Goal: Task Accomplishment & Management: Manage account settings

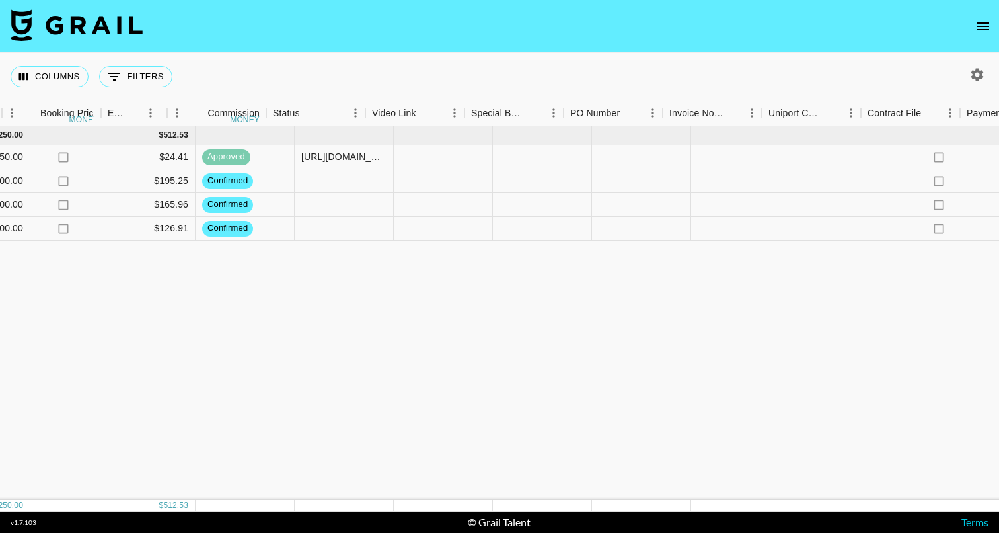
scroll to position [0, 1195]
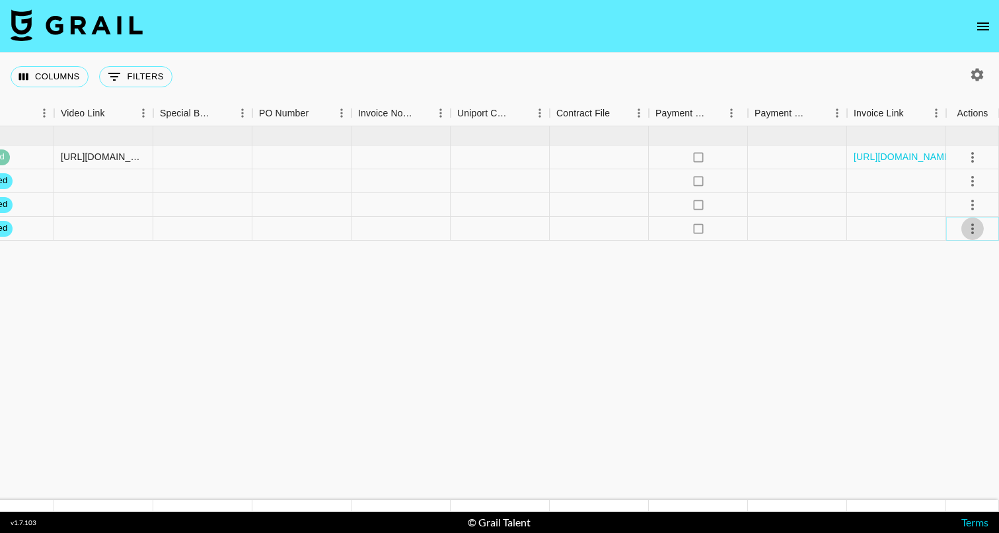
click at [973, 227] on icon "select merge strategy" at bounding box center [973, 229] width 16 height 16
click at [806, 237] on div at bounding box center [797, 229] width 99 height 24
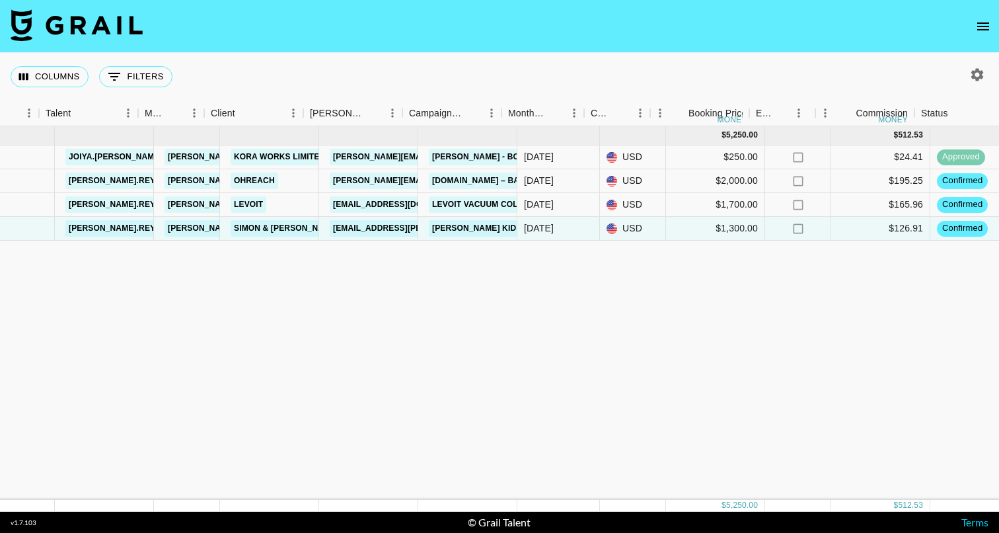
scroll to position [0, 217]
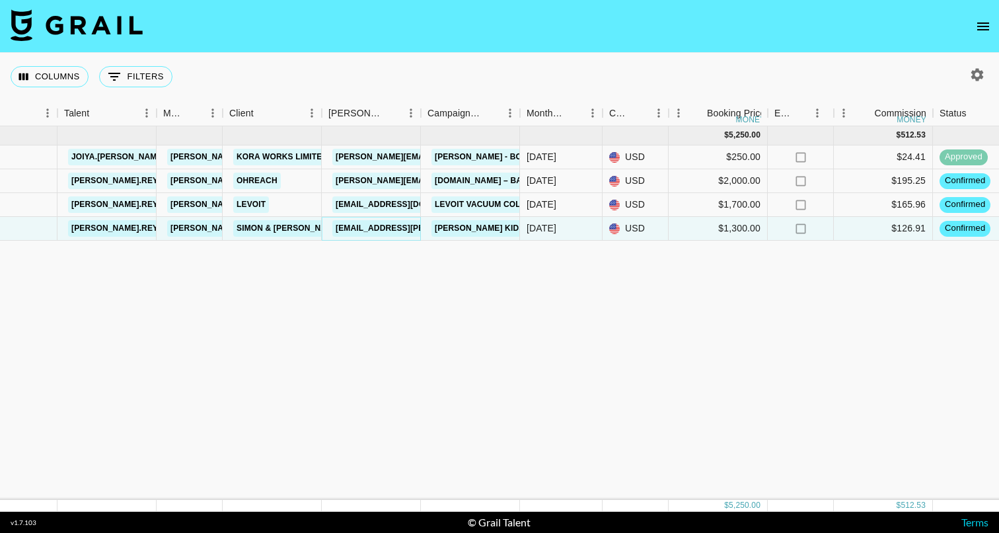
click at [363, 229] on link "kayah.hodge@simonandschuster.com" at bounding box center [439, 228] width 215 height 17
click at [481, 227] on link "Simon Kids Cookbook with Daniela Reyna" at bounding box center [552, 228] width 240 height 17
click at [298, 227] on link "Simon & Schuster" at bounding box center [289, 228] width 112 height 17
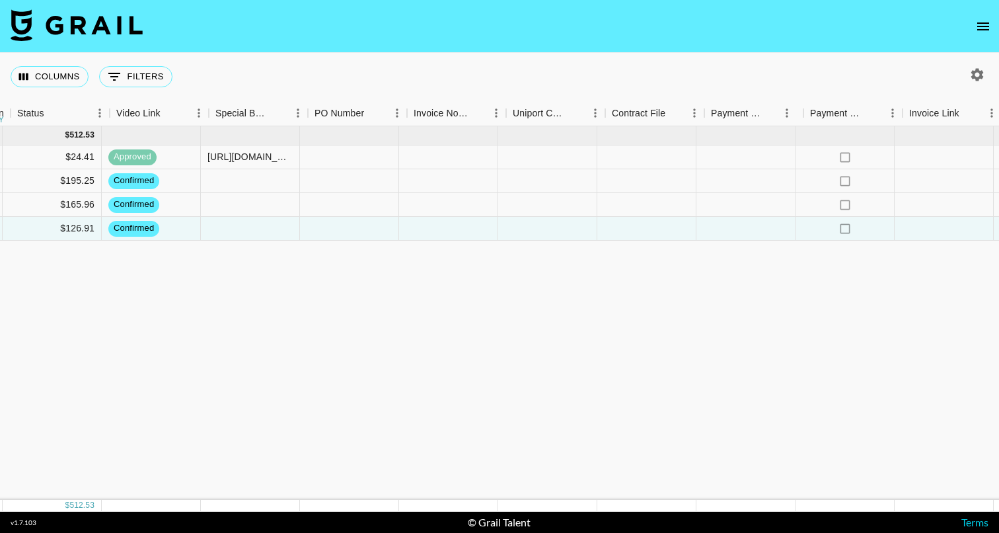
scroll to position [0, 1195]
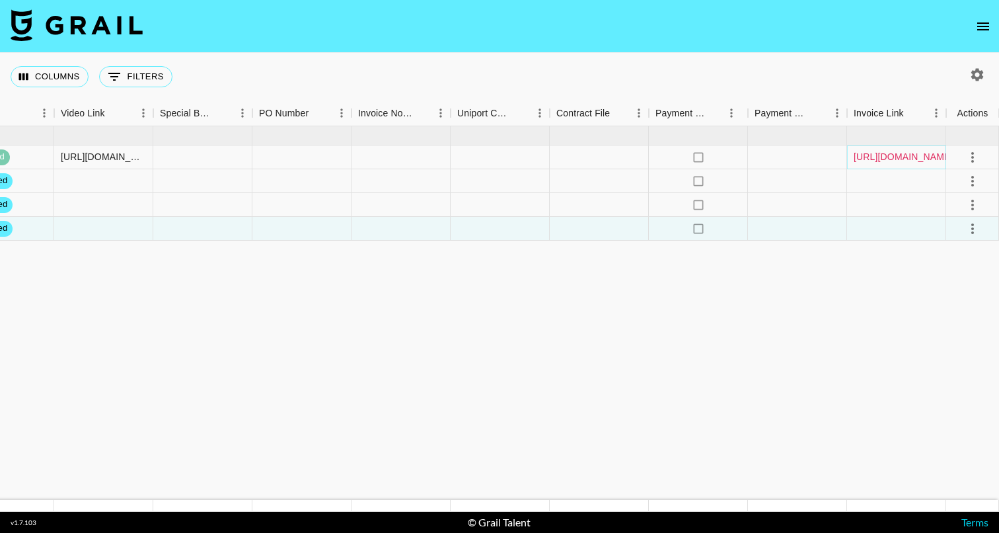
click at [912, 156] on link "https://in.xero.com/YHrZK0oeYSazUlQ5ZsVaLsHjxjHPfa0G5U7yY6Ox" at bounding box center [904, 156] width 100 height 13
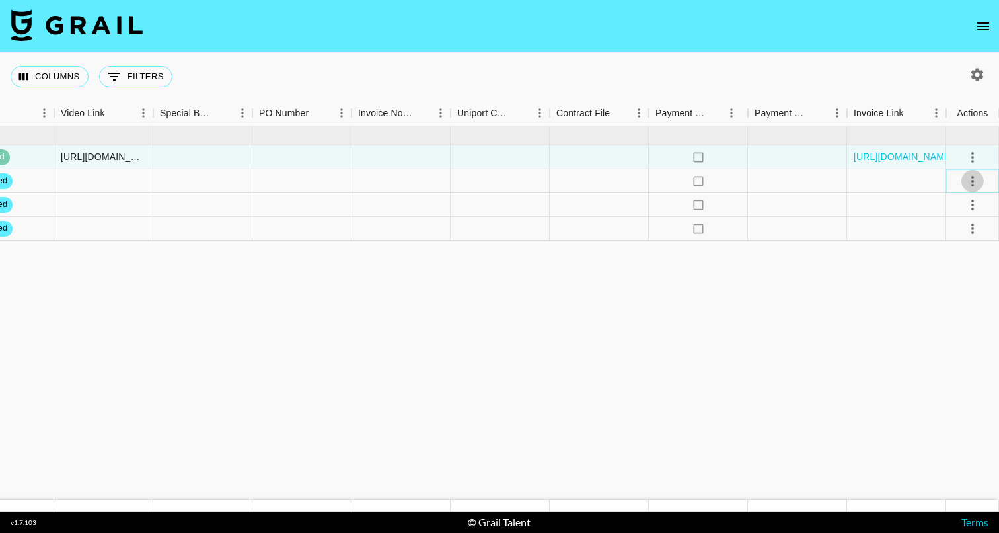
click at [974, 180] on icon "select merge strategy" at bounding box center [973, 181] width 16 height 16
click at [975, 227] on icon "select merge strategy" at bounding box center [973, 229] width 16 height 16
click at [937, 296] on li "Draft Created" at bounding box center [957, 305] width 86 height 24
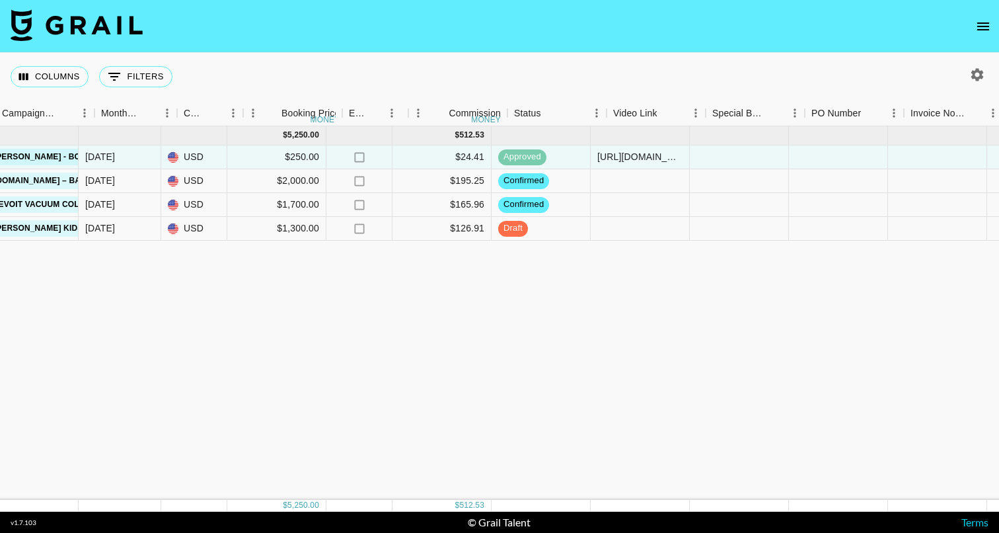
scroll to position [0, 723]
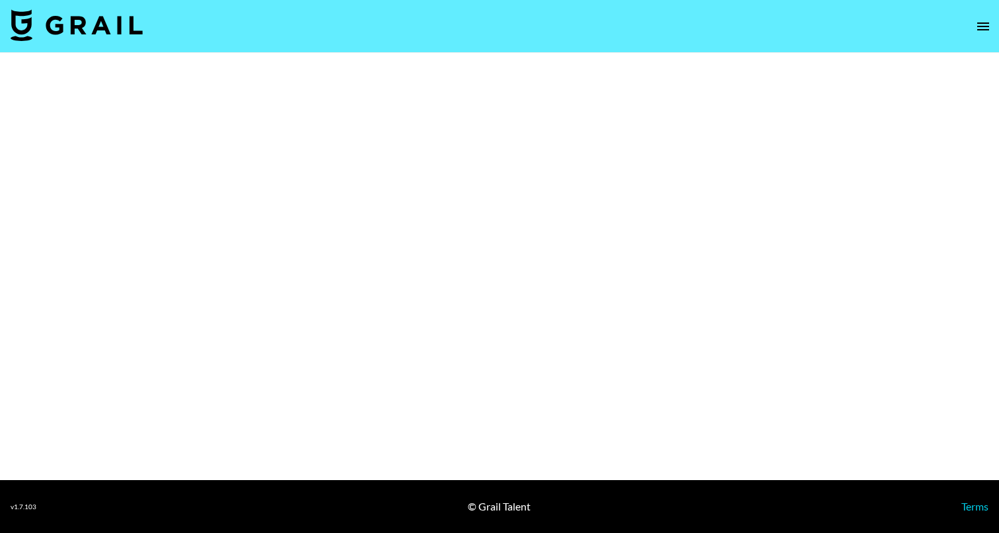
select select "Brand"
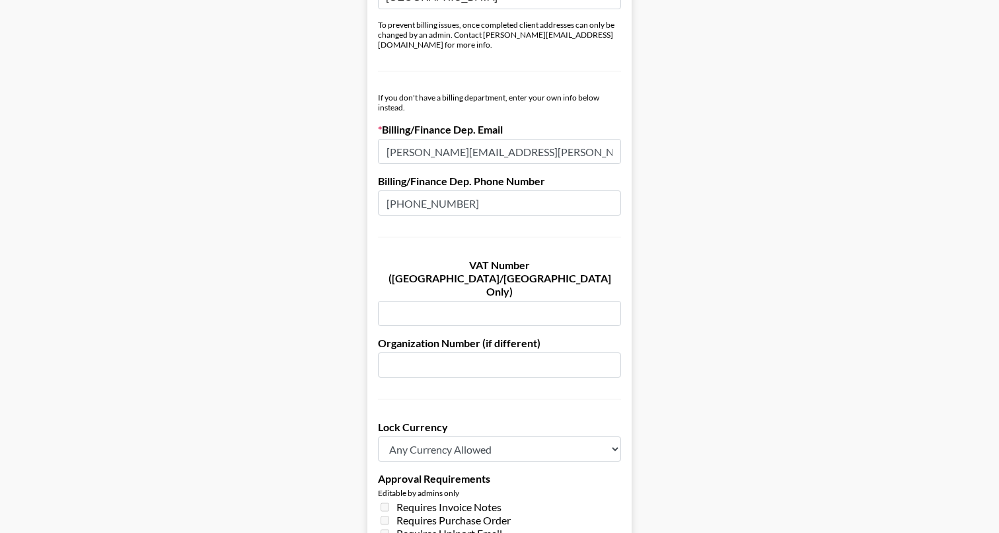
scroll to position [699, 0]
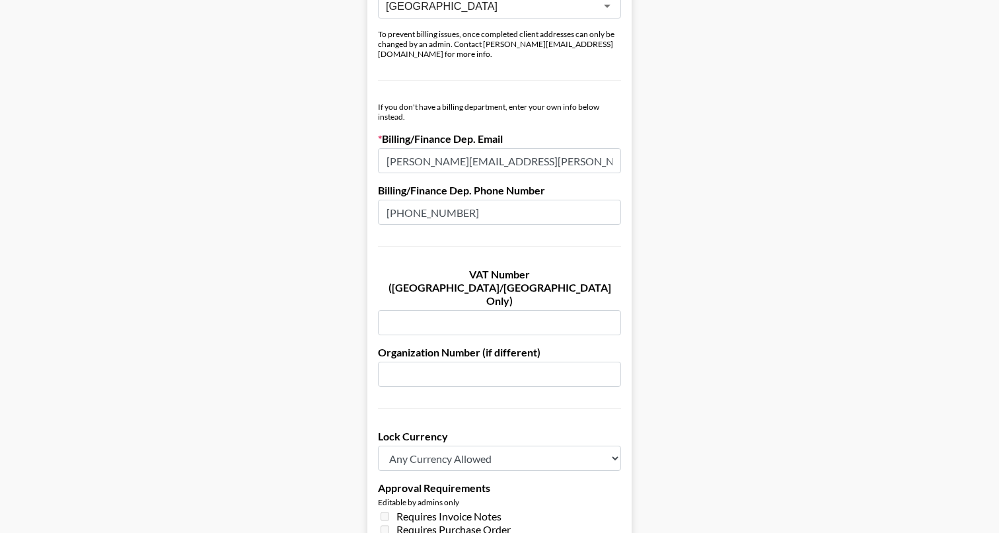
click at [467, 149] on input "Donna.Greco@simonandschuster.com" at bounding box center [499, 160] width 243 height 25
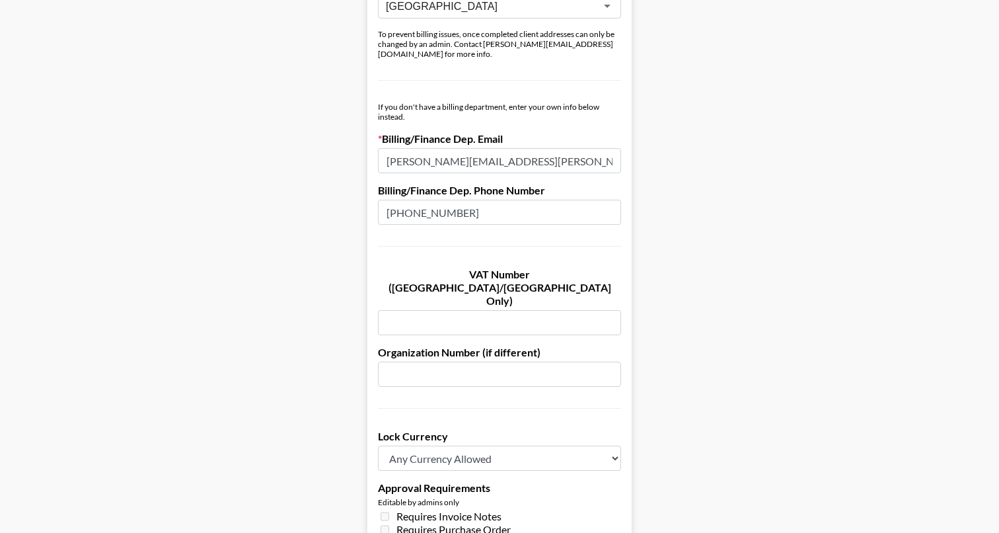
paste input "Gen.AcctsPay"
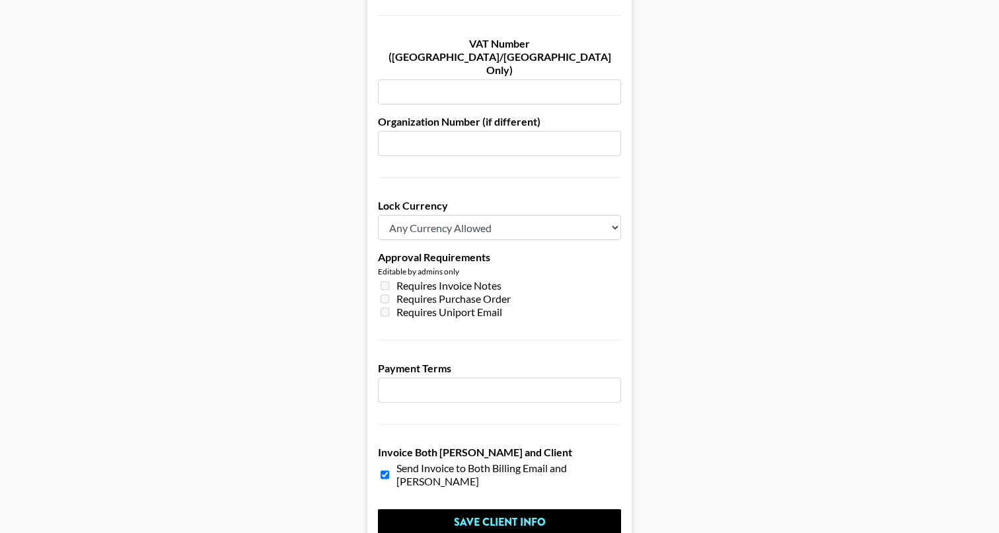
scroll to position [951, 0]
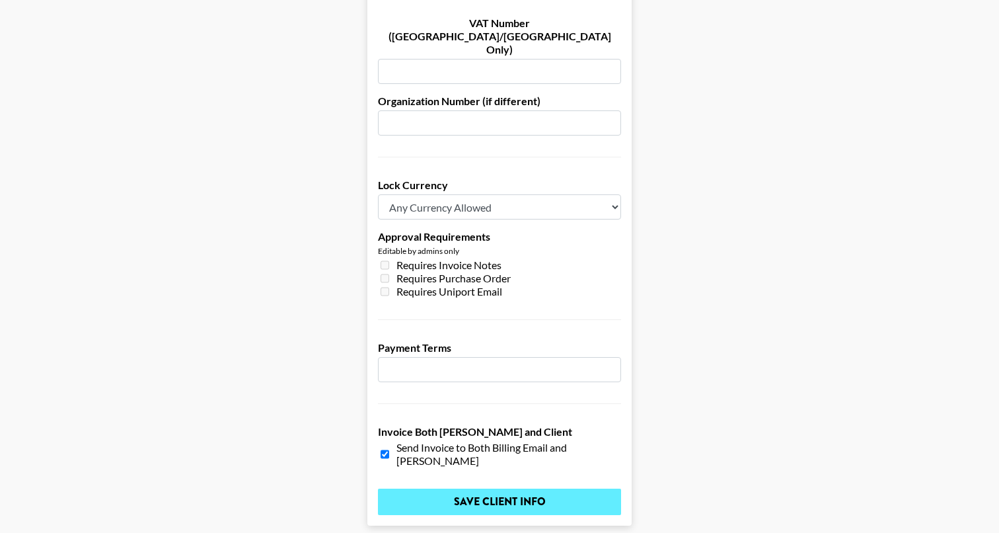
type input "Gen.AcctsPay@simonandschuster.com"
click at [542, 489] on input "Save Client Info" at bounding box center [499, 502] width 243 height 26
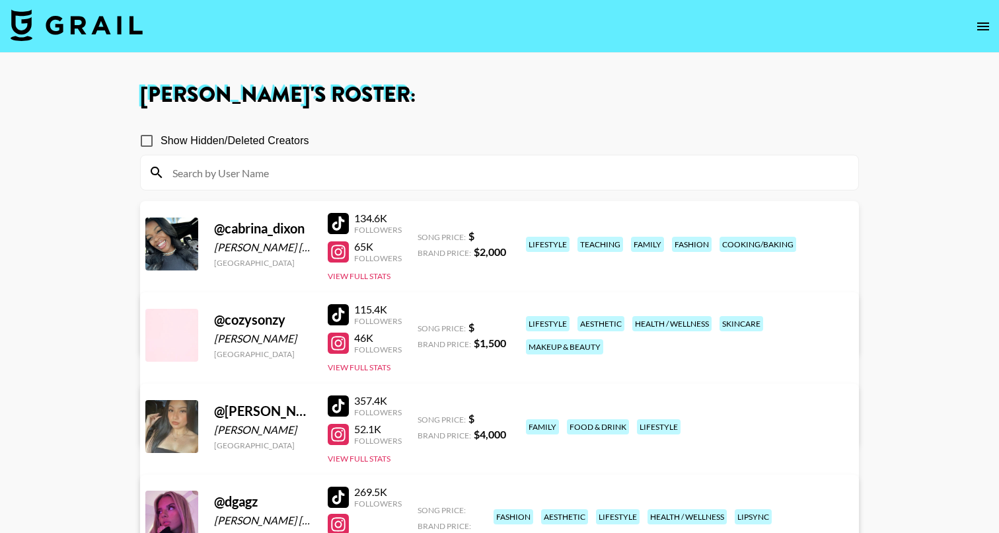
scroll to position [280, 0]
